Goal: Task Accomplishment & Management: Manage account settings

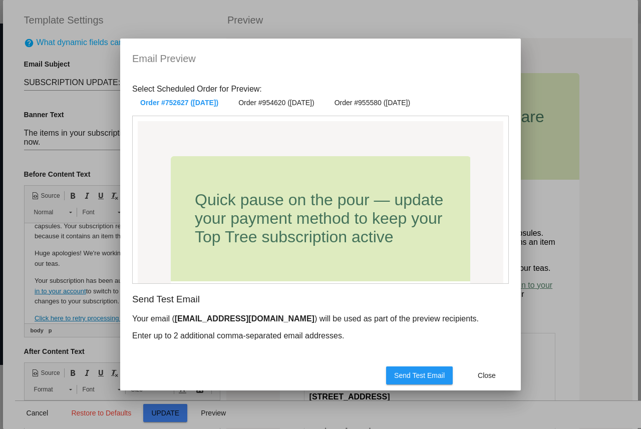
scroll to position [433, 0]
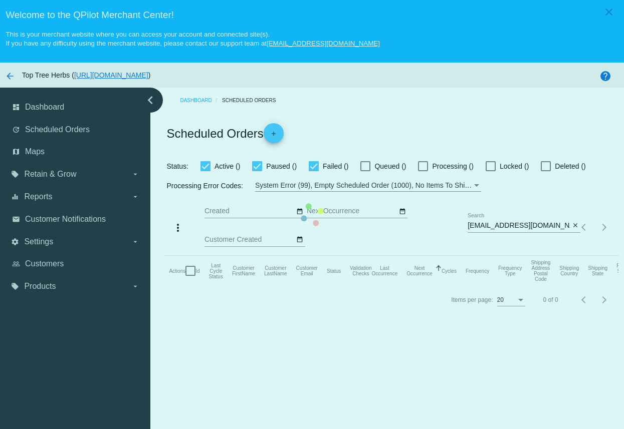
click at [507, 256] on mat-table "Actions Id Last Cycle Status Customer FirstName Customer LastName Customer Emai…" at bounding box center [391, 271] width 454 height 30
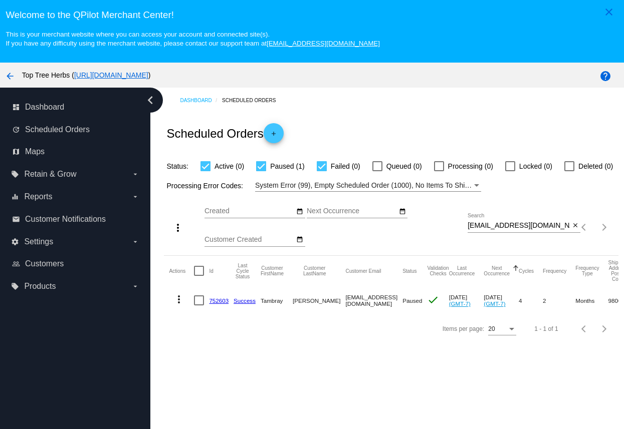
click at [527, 232] on div "[EMAIL_ADDRESS][DOMAIN_NAME] Search" at bounding box center [519, 223] width 102 height 20
click at [574, 230] on mat-icon "close" at bounding box center [575, 226] width 7 height 8
click at [504, 227] on div "search" at bounding box center [524, 228] width 113 height 16
click at [575, 256] on mat-table "Actions Id Last Cycle Status Customer FirstName Customer LastName Customer Emai…" at bounding box center [391, 285] width 454 height 59
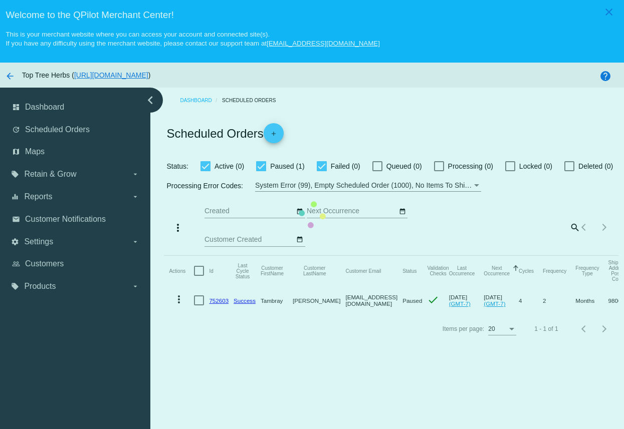
click at [569, 256] on mat-table "Actions Id Last Cycle Status Customer FirstName Customer LastName Customer Emai…" at bounding box center [391, 285] width 454 height 59
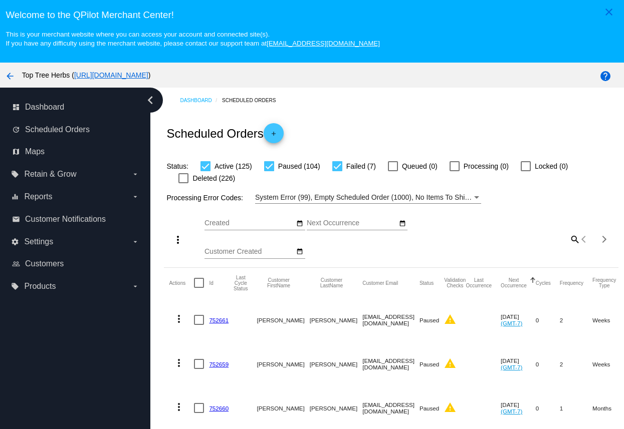
click at [573, 232] on div "more_vert Oct Jan Feb Mar Apr 1" at bounding box center [391, 236] width 454 height 64
click at [573, 239] on mat-icon "search" at bounding box center [574, 240] width 12 height 16
click at [539, 239] on input "Search" at bounding box center [524, 238] width 113 height 8
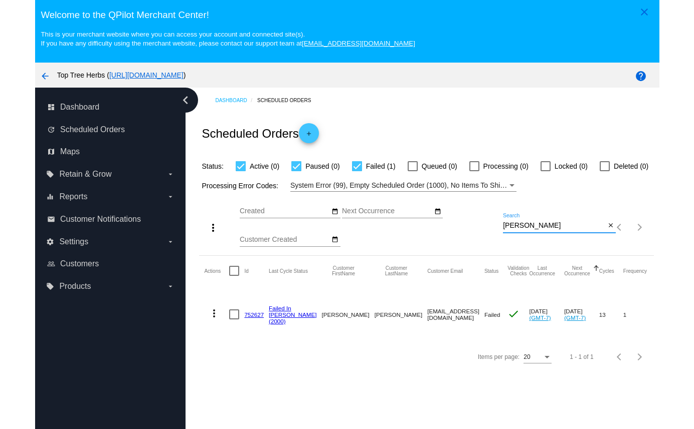
scroll to position [15, 0]
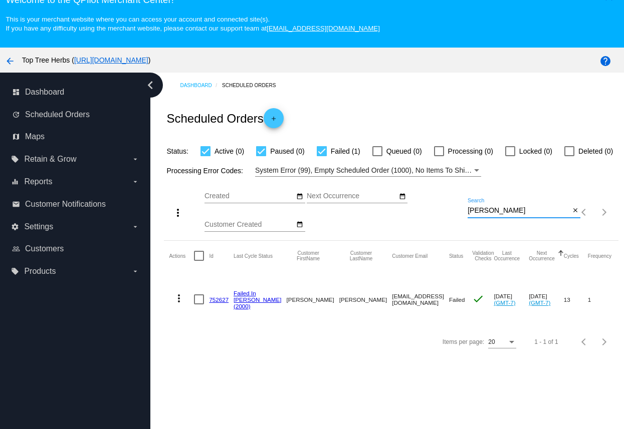
type input "lisa"
click at [222, 302] on link "752627" at bounding box center [219, 300] width 20 height 7
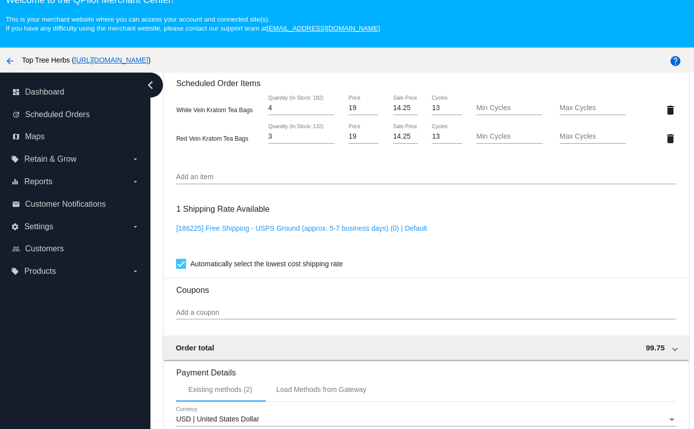
scroll to position [962, 0]
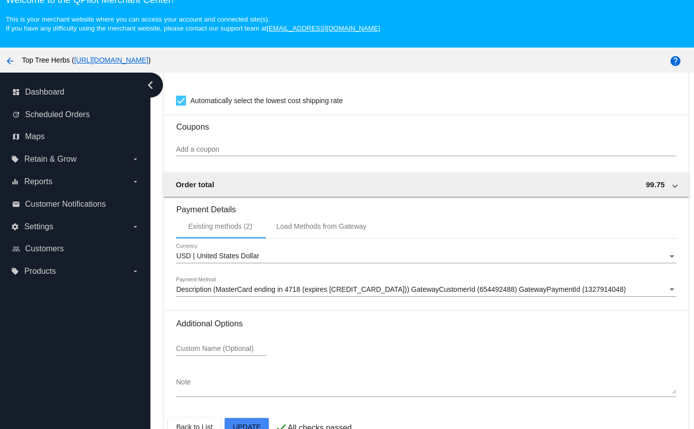
click at [339, 291] on span "Description (MasterCard ending in 4718 (expires 09/28)) GatewayCustomerId (6544…" at bounding box center [401, 290] width 450 height 8
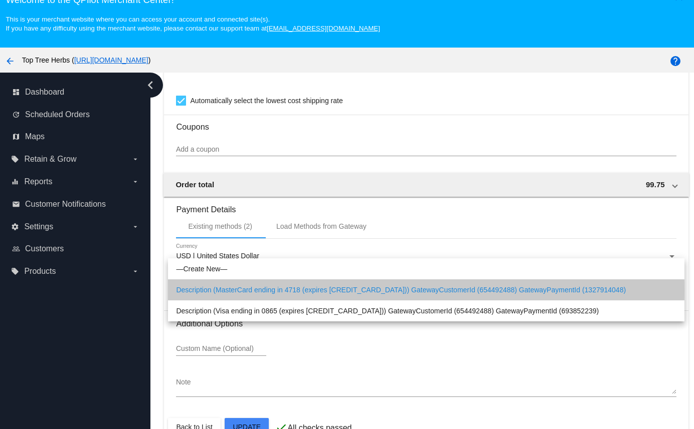
click at [339, 291] on span "Description (MasterCard ending in 4718 (expires 09/28)) GatewayCustomerId (6544…" at bounding box center [426, 290] width 500 height 21
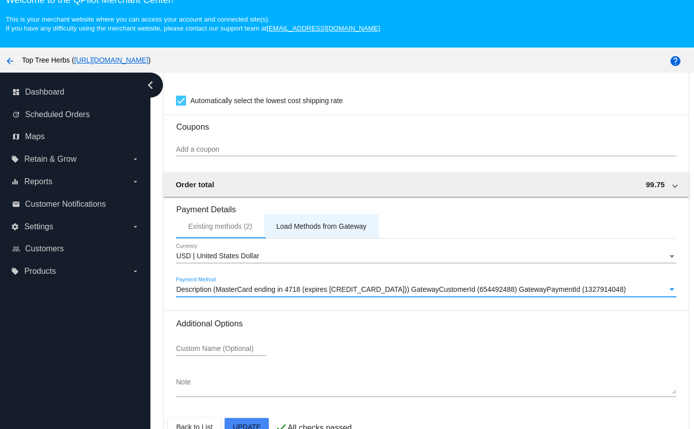
click at [329, 226] on div "Load Methods from Gateway" at bounding box center [321, 227] width 90 height 8
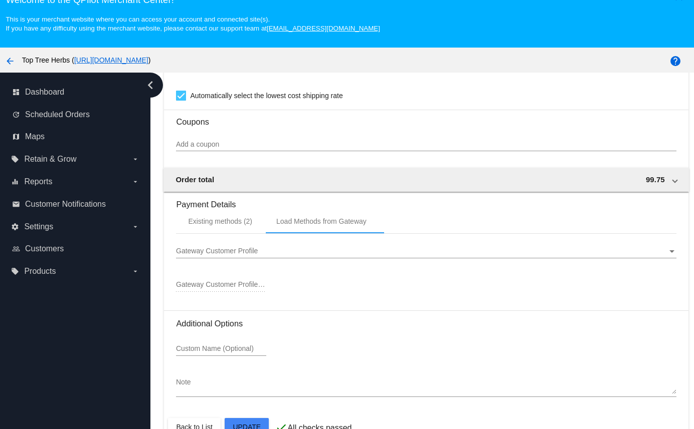
click at [242, 255] on span "Gateway Customer Profile" at bounding box center [217, 251] width 82 height 8
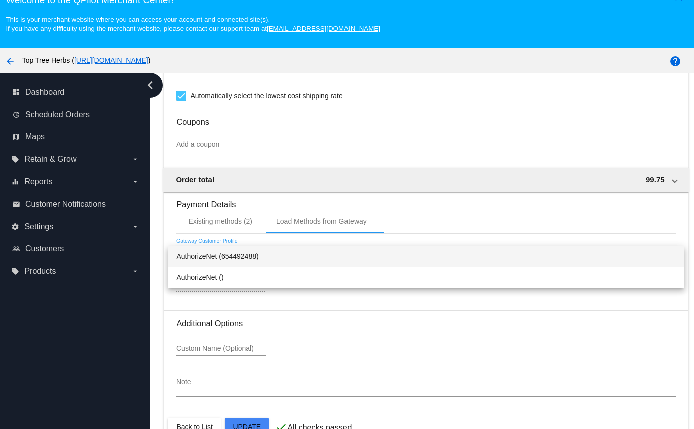
click at [242, 256] on span "AuthorizeNet (654492488)" at bounding box center [426, 256] width 500 height 21
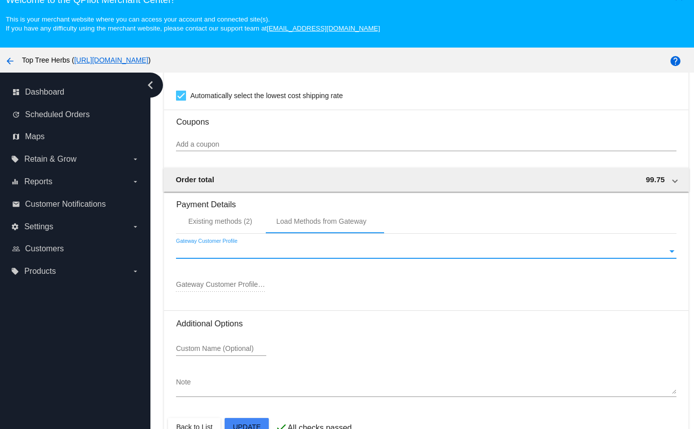
type input "654492488"
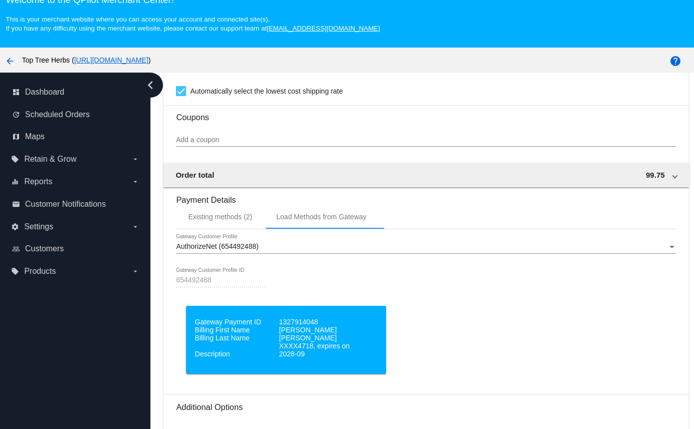
click at [283, 358] on dt "XXXX4718, expires on 2028-09" at bounding box center [320, 350] width 82 height 16
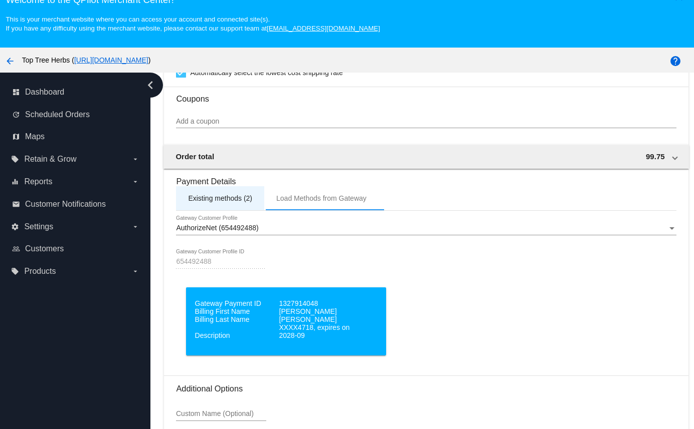
click at [234, 210] on div "Existing methods (2)" at bounding box center [220, 198] width 88 height 24
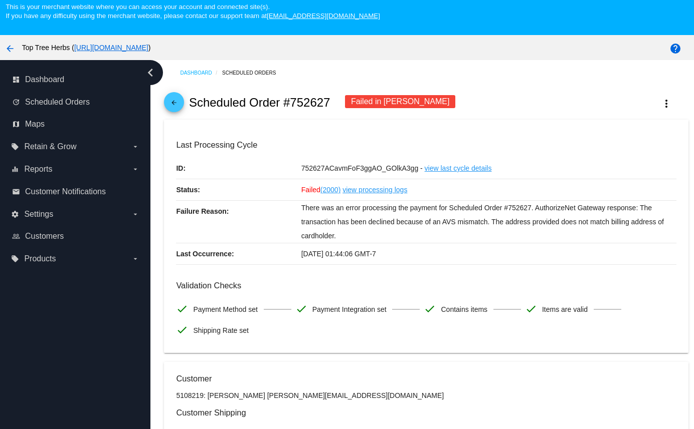
scroll to position [17, 0]
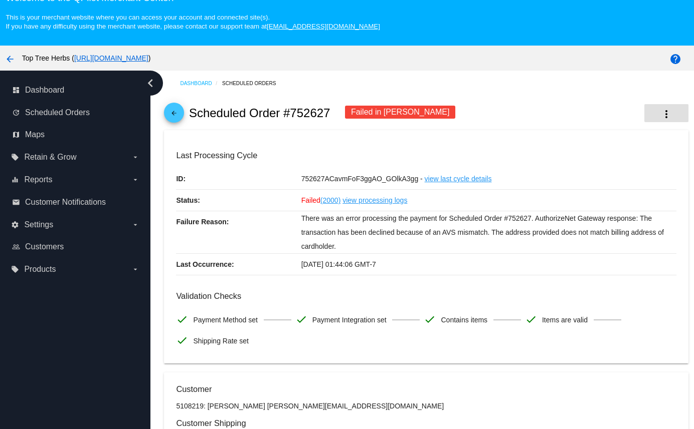
click at [623, 117] on mat-icon "more_vert" at bounding box center [666, 114] width 12 height 12
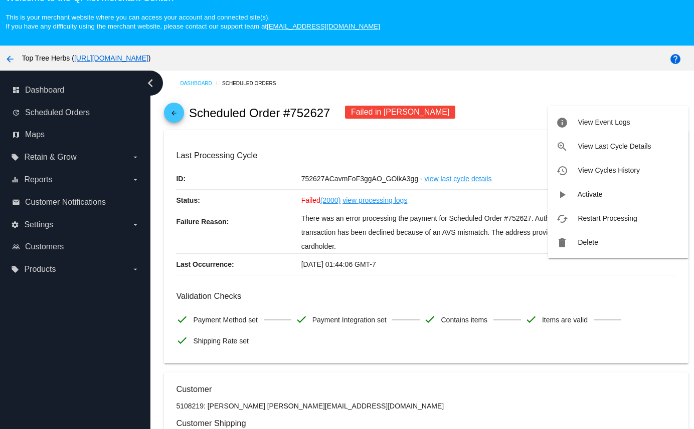
click at [521, 101] on div at bounding box center [347, 214] width 694 height 429
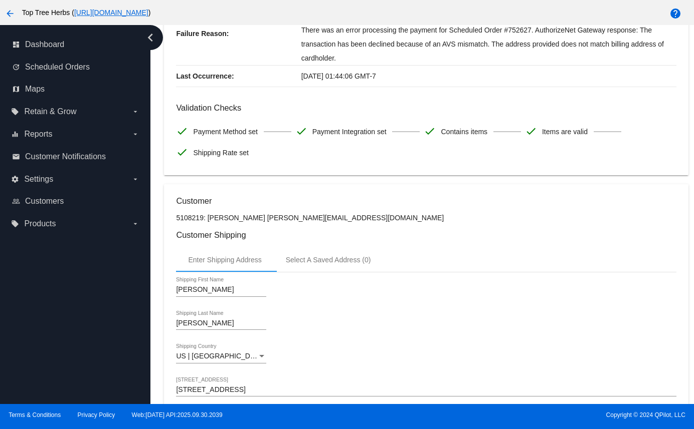
scroll to position [0, 0]
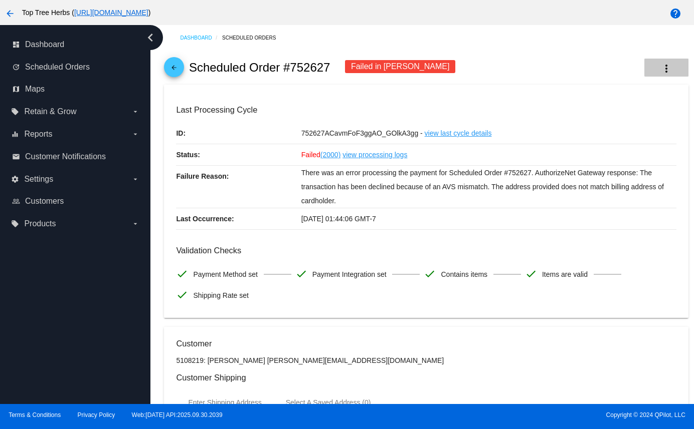
click at [623, 63] on mat-icon "more_vert" at bounding box center [666, 69] width 12 height 12
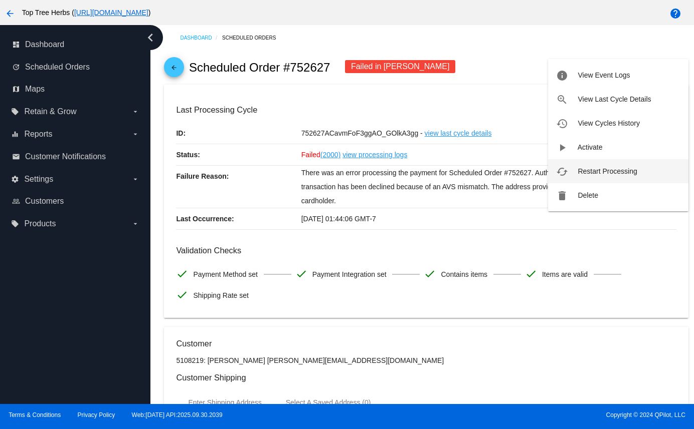
click at [591, 173] on span "Restart Processing" at bounding box center [606, 171] width 59 height 8
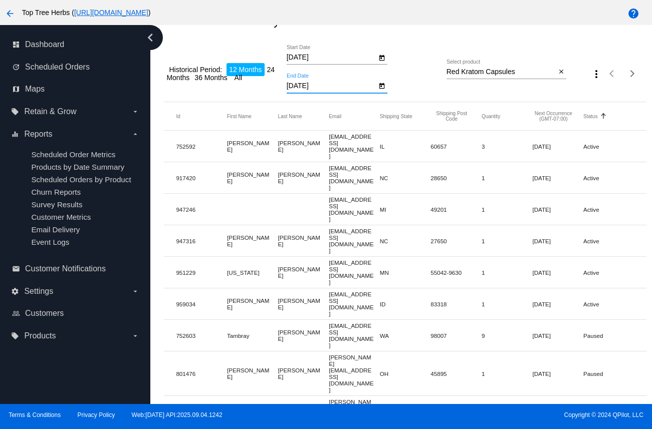
scroll to position [78, 0]
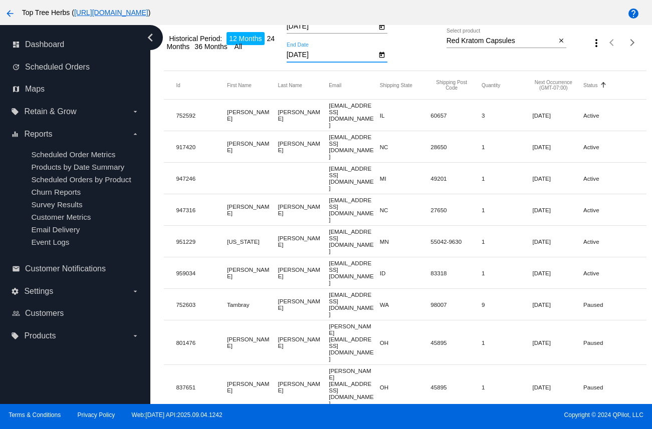
click at [185, 111] on mat-cell "752592" at bounding box center [201, 116] width 51 height 12
copy mat-cell "752592"
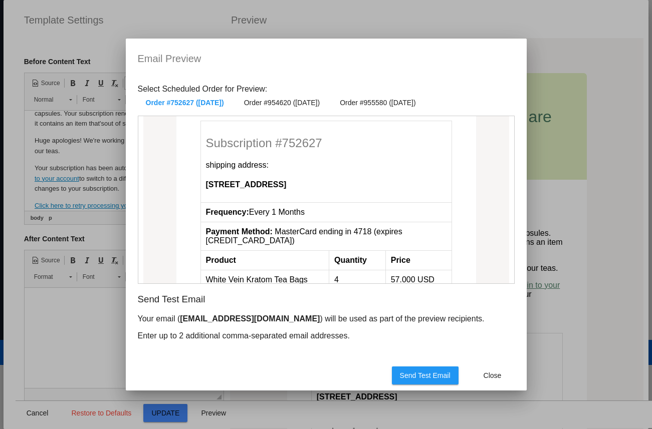
scroll to position [602, 0]
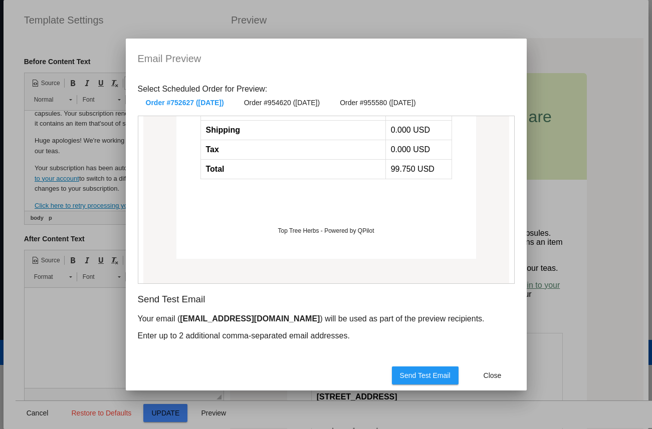
click at [420, 377] on span "Send Test Email" at bounding box center [425, 376] width 51 height 8
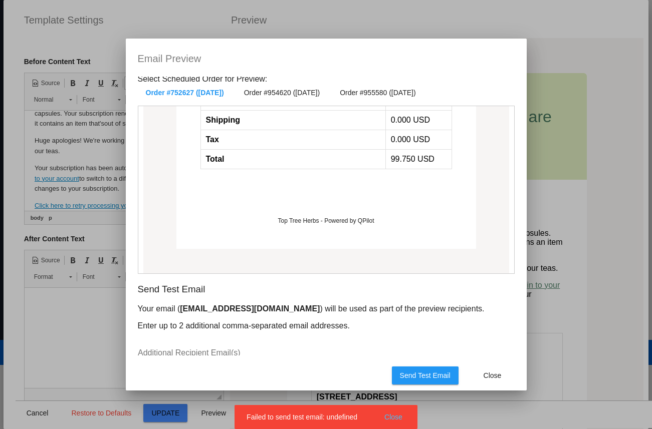
scroll to position [26, 0]
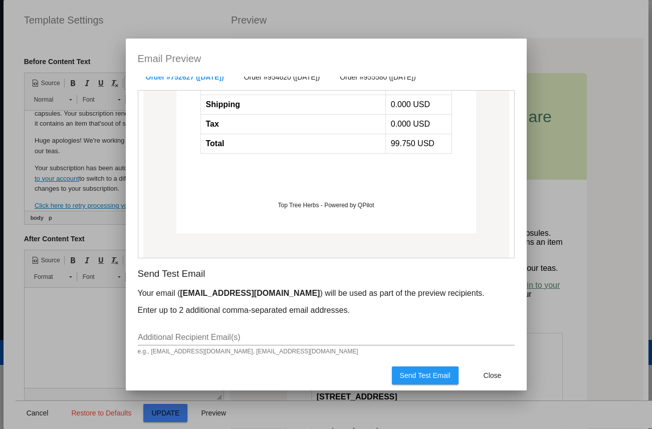
click at [223, 337] on input "Additional Recipient Email(s)" at bounding box center [326, 337] width 377 height 9
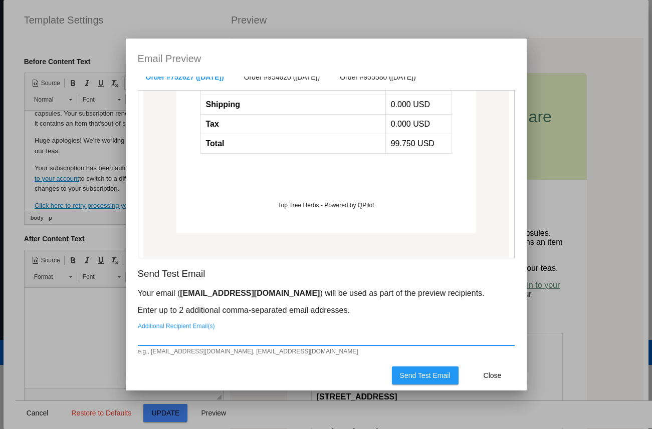
type input "cfreinberg@gmail.com"
click at [406, 376] on span "Send Test Email" at bounding box center [425, 376] width 51 height 8
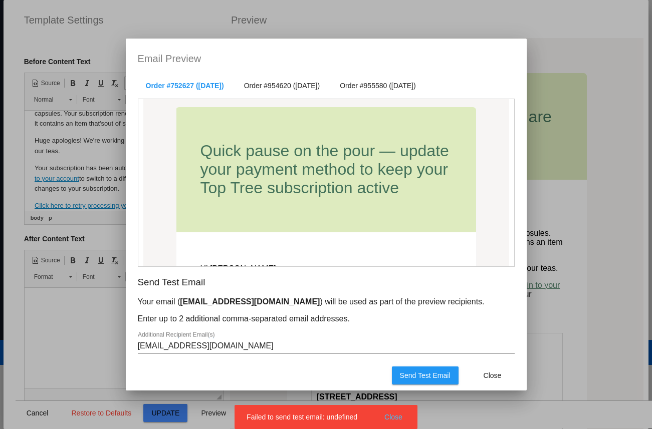
scroll to position [30, 0]
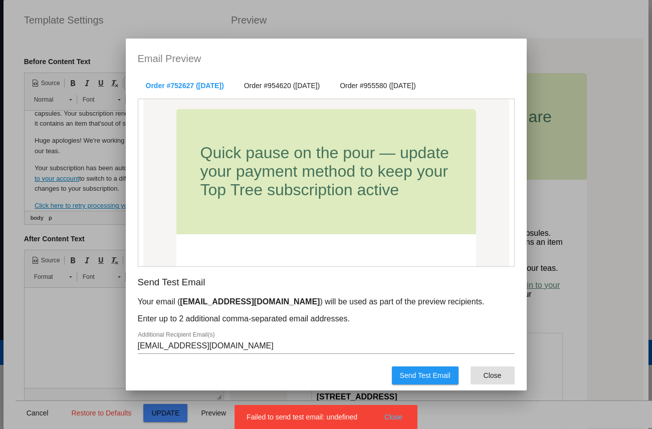
click at [496, 375] on span "Close" at bounding box center [493, 376] width 18 height 8
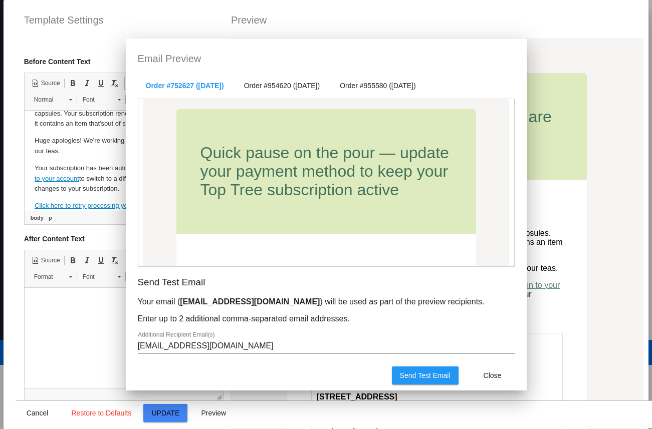
scroll to position [116, 0]
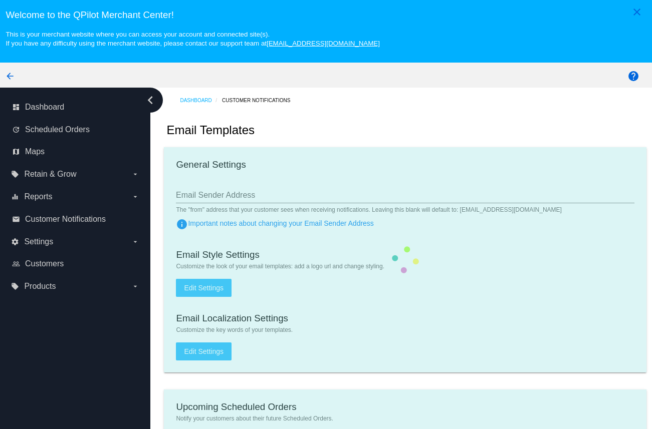
type input "[EMAIL_ADDRESS][DOMAIN_NAME]"
type input "1"
checkbox input "true"
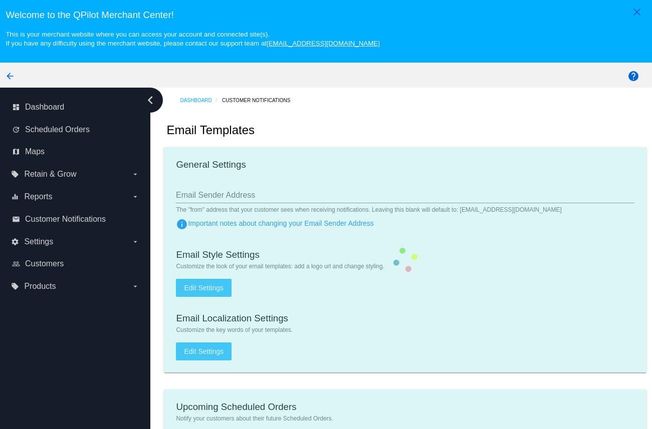
checkbox input "true"
type input "caro@toptreeherbs.com"
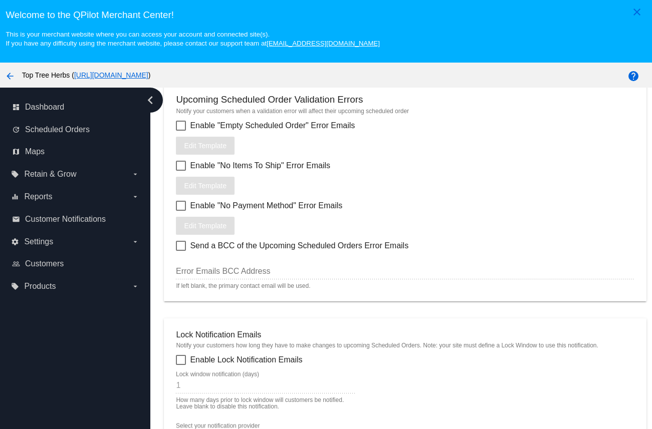
scroll to position [1065, 0]
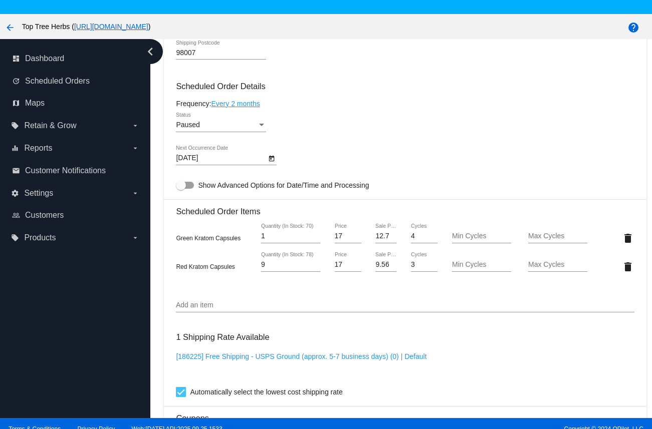
scroll to position [588, 0]
